Goal: Find specific page/section: Find specific page/section

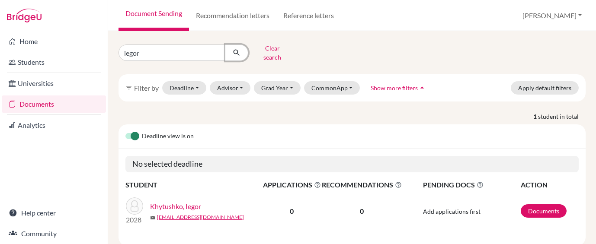
click at [238, 49] on icon "submit" at bounding box center [236, 52] width 9 height 9
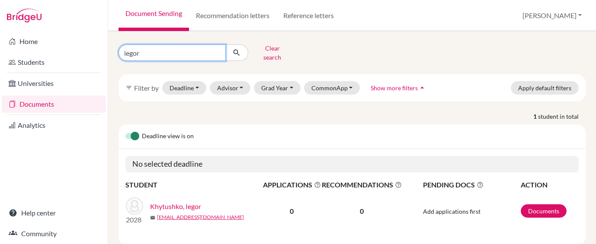
click at [206, 50] on input "iegor" at bounding box center [171, 53] width 107 height 16
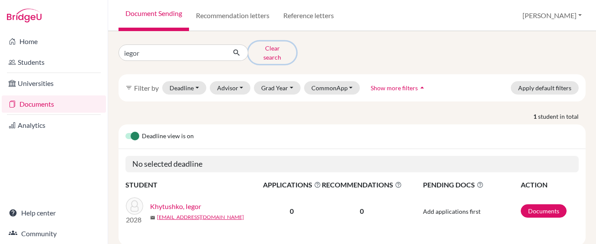
click at [260, 49] on button "Clear search" at bounding box center [272, 52] width 48 height 22
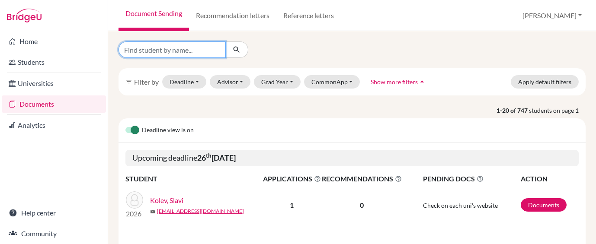
click at [203, 51] on input "Find student by name..." at bounding box center [171, 49] width 107 height 16
type input "sophie"
click at [247, 55] on div at bounding box center [236, 49] width 23 height 16
click at [240, 54] on button "submit" at bounding box center [236, 49] width 23 height 16
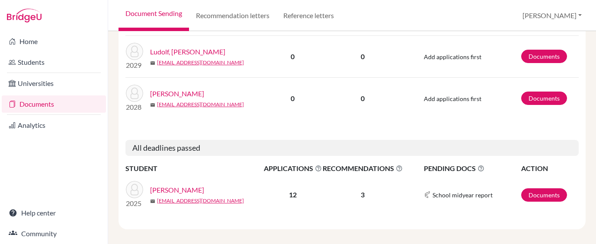
scroll to position [196, 0]
click at [166, 185] on link "[PERSON_NAME]" at bounding box center [177, 190] width 54 height 10
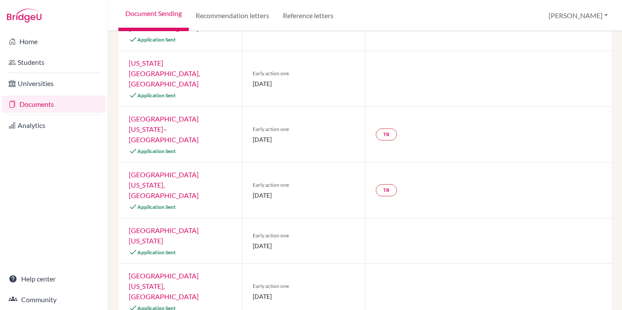
scroll to position [310, 0]
